Goal: Complete application form

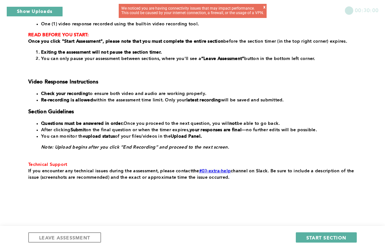
scroll to position [109, 0]
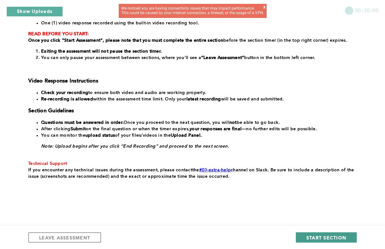
click at [315, 238] on span "START SECTION" at bounding box center [327, 238] width 40 height 6
click at [326, 236] on span "START SECTION" at bounding box center [327, 238] width 40 height 6
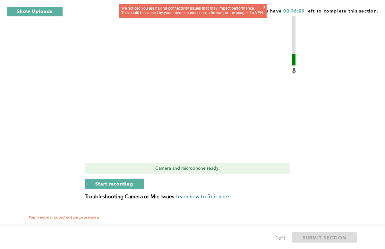
scroll to position [241, 0]
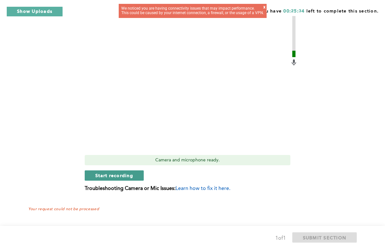
click at [127, 176] on span "Start recording" at bounding box center [114, 175] width 38 height 6
click at [125, 175] on span "Stop recording" at bounding box center [114, 175] width 38 height 6
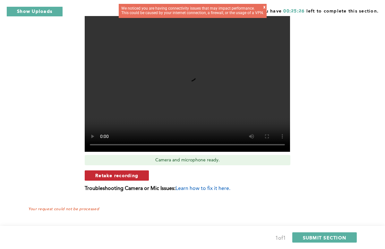
click at [134, 177] on span "Retake recording" at bounding box center [116, 175] width 43 height 6
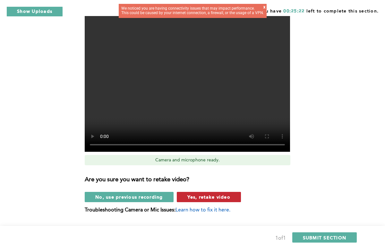
click at [183, 196] on button "Yes, retake video" at bounding box center [209, 197] width 64 height 10
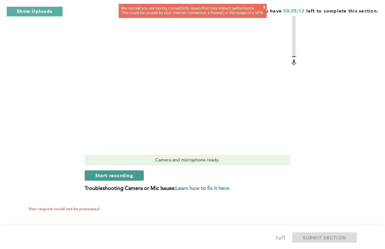
click at [131, 174] on span "Start recording" at bounding box center [114, 175] width 38 height 6
click at [131, 175] on span "Stop recording" at bounding box center [114, 175] width 38 height 6
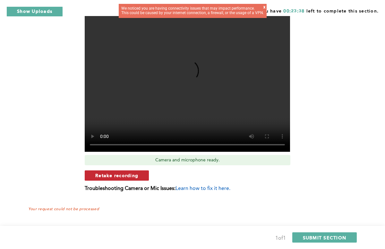
click at [131, 175] on span "Retake recording" at bounding box center [116, 175] width 43 height 6
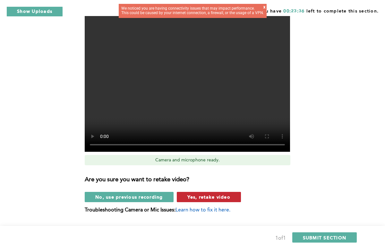
click at [210, 198] on span "Yes, retake video" at bounding box center [209, 197] width 43 height 6
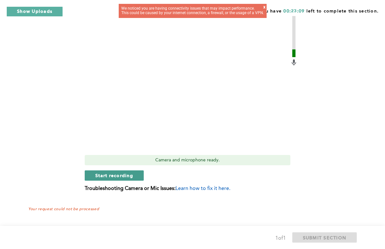
click at [130, 177] on span "Start recording" at bounding box center [114, 175] width 38 height 6
click at [123, 171] on button "Stop recording" at bounding box center [114, 176] width 59 height 10
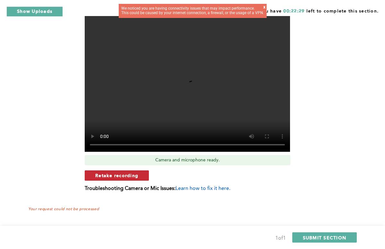
click at [131, 178] on span "Retake recording" at bounding box center [116, 175] width 43 height 6
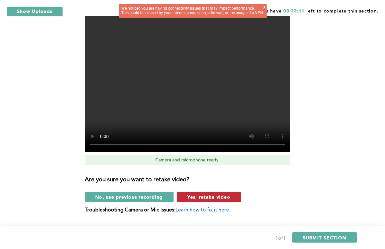
click at [197, 195] on span "Yes, retake video" at bounding box center [209, 197] width 43 height 6
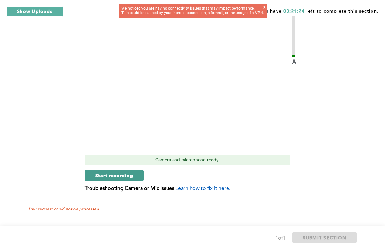
click at [133, 174] on button "Start recording" at bounding box center [114, 176] width 59 height 10
click at [133, 174] on button "Stop recording" at bounding box center [114, 176] width 59 height 10
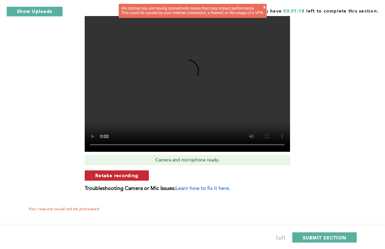
click at [140, 176] on button "Retake recording" at bounding box center [117, 176] width 64 height 10
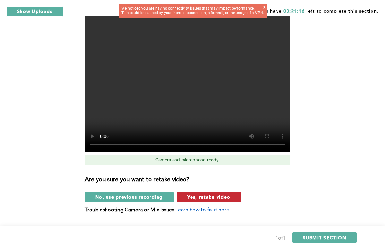
click at [198, 198] on span "Yes, retake video" at bounding box center [209, 197] width 43 height 6
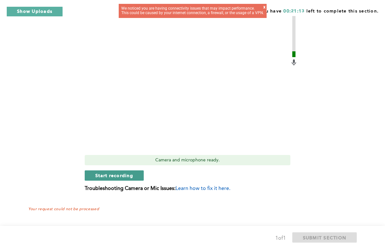
click at [139, 177] on button "Start recording" at bounding box center [114, 176] width 59 height 10
click at [107, 175] on span "Stop recording" at bounding box center [114, 175] width 38 height 6
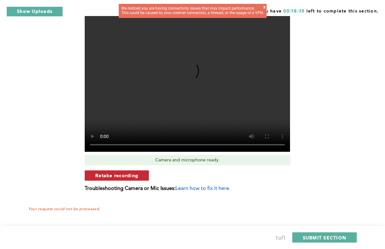
click at [107, 175] on span "Retake recording" at bounding box center [116, 175] width 43 height 6
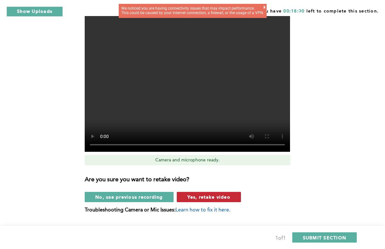
click at [210, 197] on span "Yes, retake video" at bounding box center [209, 197] width 43 height 6
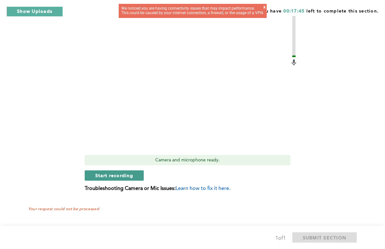
click at [137, 174] on button "Start recording" at bounding box center [114, 176] width 59 height 10
click at [121, 175] on span "Stop recording" at bounding box center [114, 175] width 38 height 6
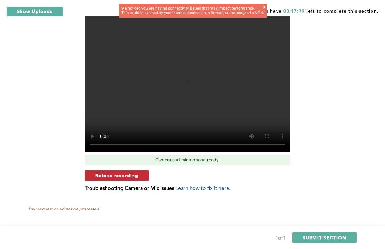
click at [133, 178] on span "Retake recording" at bounding box center [116, 175] width 43 height 6
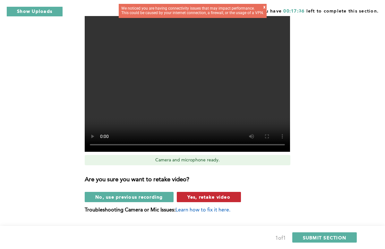
click at [193, 195] on span "Yes, retake video" at bounding box center [209, 197] width 43 height 6
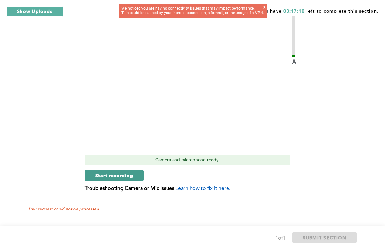
click at [133, 172] on span "Start recording" at bounding box center [114, 175] width 38 height 6
click at [128, 171] on button "Stop recording" at bounding box center [114, 176] width 59 height 10
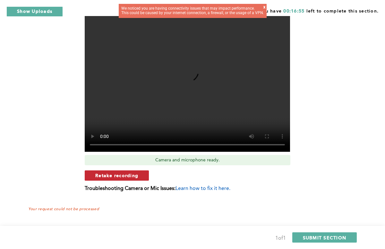
click at [128, 173] on span "Retake recording" at bounding box center [116, 175] width 43 height 6
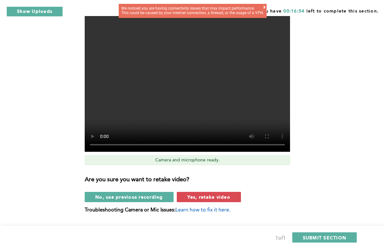
click at [192, 191] on div "Are you sure you want to retake video? No, use previous recording Yes, retake v…" at bounding box center [191, 187] width 213 height 32
click at [194, 196] on span "Yes, retake video" at bounding box center [209, 197] width 43 height 6
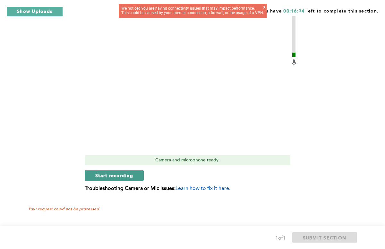
click at [131, 177] on span "Start recording" at bounding box center [114, 175] width 38 height 6
click at [131, 177] on span "Stop recording" at bounding box center [114, 175] width 38 height 6
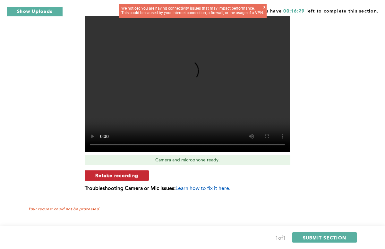
click at [119, 175] on span "Retake recording" at bounding box center [116, 175] width 43 height 6
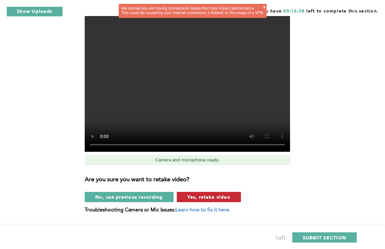
click at [191, 197] on span "Yes, retake video" at bounding box center [209, 197] width 43 height 6
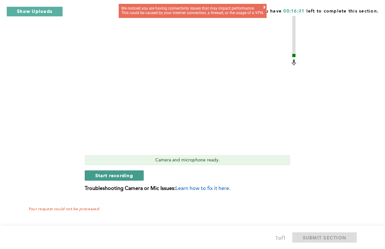
click at [126, 174] on span "Start recording" at bounding box center [114, 175] width 38 height 6
click at [126, 174] on span "Stop recording" at bounding box center [114, 175] width 38 height 6
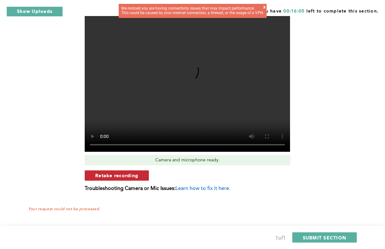
click at [130, 173] on span "Retake recording" at bounding box center [116, 175] width 43 height 6
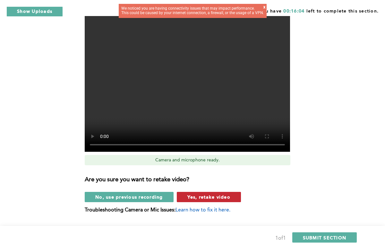
click at [186, 196] on button "Yes, retake video" at bounding box center [209, 197] width 64 height 10
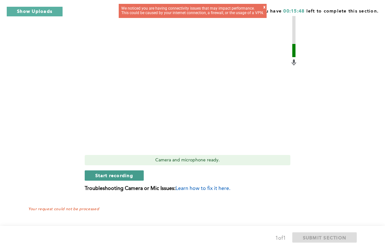
click at [130, 174] on span "Start recording" at bounding box center [114, 175] width 38 height 6
click at [130, 174] on span "Stop recording" at bounding box center [114, 175] width 38 height 6
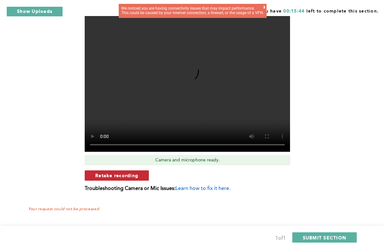
click at [112, 178] on span "Retake recording" at bounding box center [116, 175] width 43 height 6
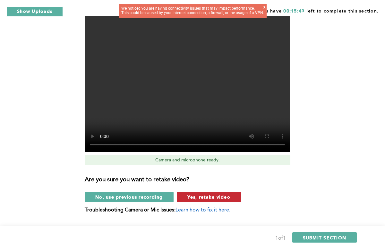
click at [189, 197] on span "Yes, retake video" at bounding box center [209, 197] width 43 height 6
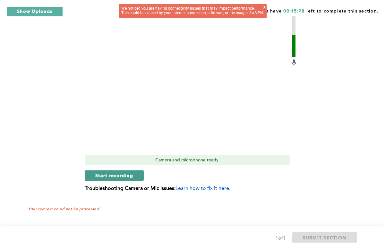
click at [135, 173] on button "Start recording" at bounding box center [114, 176] width 59 height 10
click at [135, 168] on div "Video Duration Remaining: 5:58 Camera and microphone ready. Stop recording Trou…" at bounding box center [191, 92] width 213 height 209
click at [128, 178] on span "Stop recording" at bounding box center [114, 175] width 38 height 6
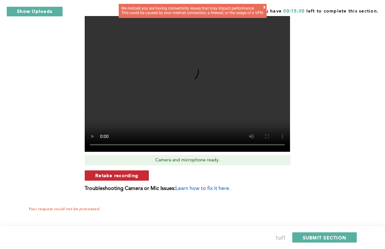
click at [131, 177] on span "Retake recording" at bounding box center [116, 175] width 43 height 6
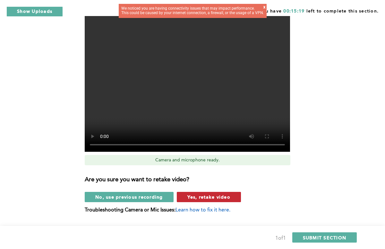
click at [192, 199] on span "Yes, retake video" at bounding box center [209, 197] width 43 height 6
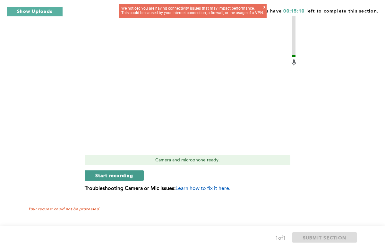
click at [137, 177] on button "Start recording" at bounding box center [114, 176] width 59 height 10
click at [137, 177] on button "Stop recording" at bounding box center [114, 176] width 59 height 10
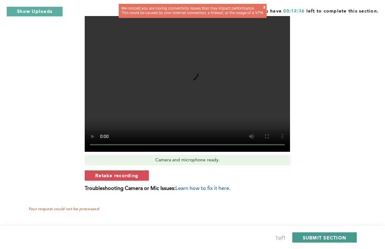
click at [309, 236] on span "SUBMIT SECTION" at bounding box center [325, 238] width 44 height 6
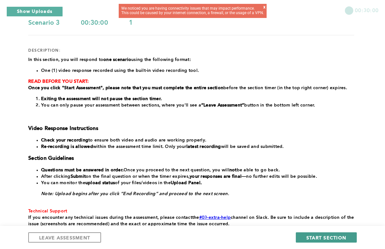
scroll to position [42, 0]
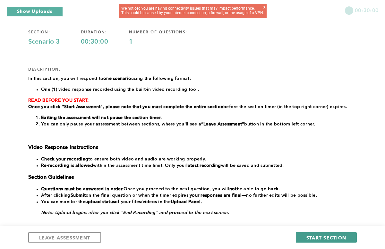
click at [313, 240] on span "START SECTION" at bounding box center [327, 238] width 40 height 6
click at [311, 235] on span "START SECTION" at bounding box center [327, 238] width 40 height 6
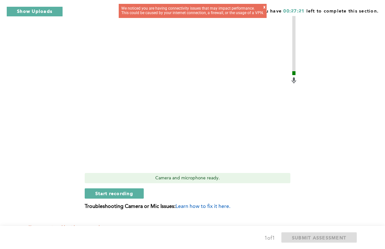
scroll to position [194, 0]
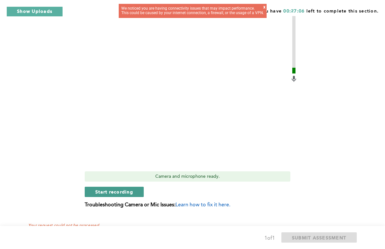
click at [138, 192] on button "Start recording" at bounding box center [114, 192] width 59 height 10
click at [108, 191] on span "Stop recording" at bounding box center [114, 192] width 38 height 6
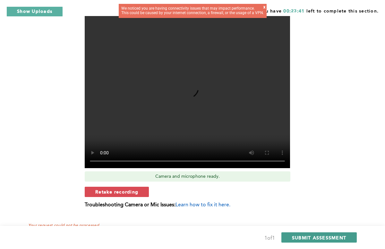
click at [303, 235] on span "SUBMIT ASSESSMENT" at bounding box center [319, 238] width 54 height 6
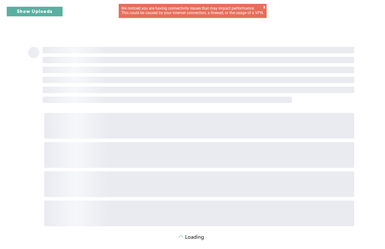
scroll to position [0, 0]
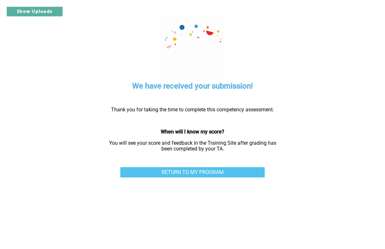
click at [253, 173] on link "RETURN TO MY PROGRAM" at bounding box center [192, 172] width 145 height 10
